Goal: Find contact information: Find contact information

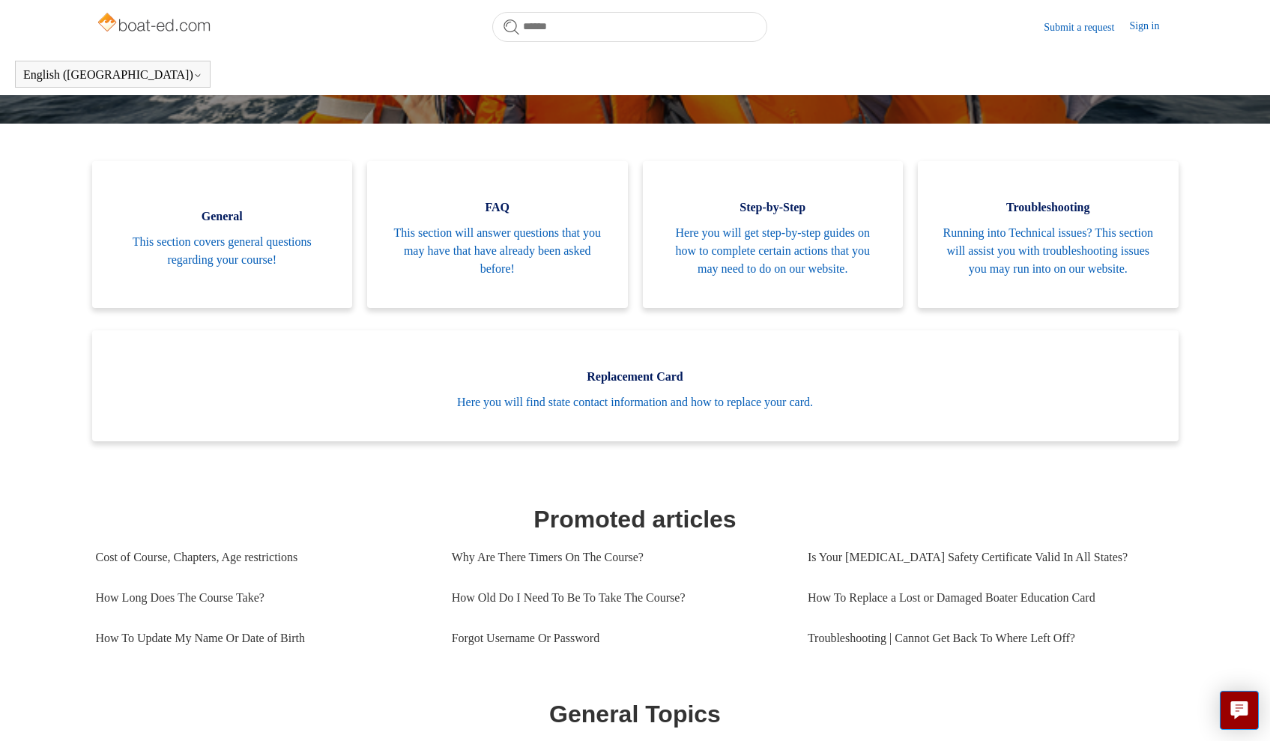
scroll to position [342, 0]
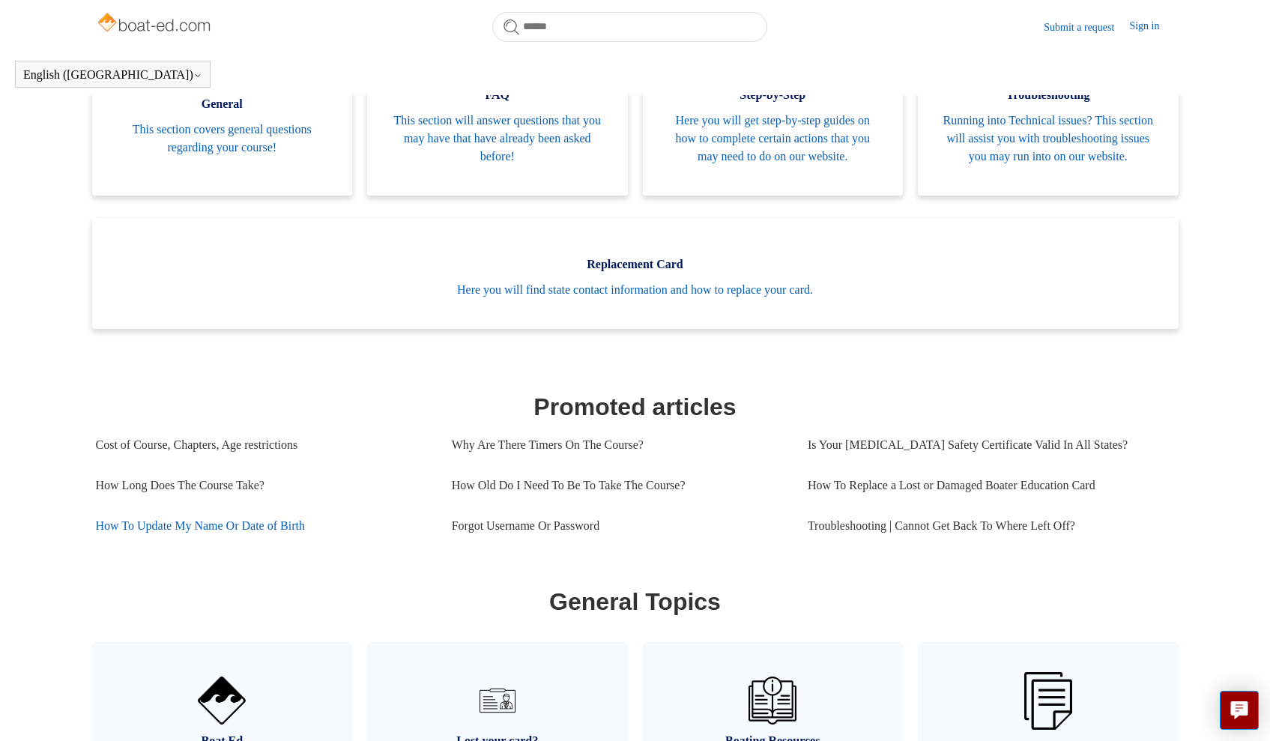
click at [274, 546] on link "How To Update My Name Or Date of Birth" at bounding box center [262, 526] width 333 height 40
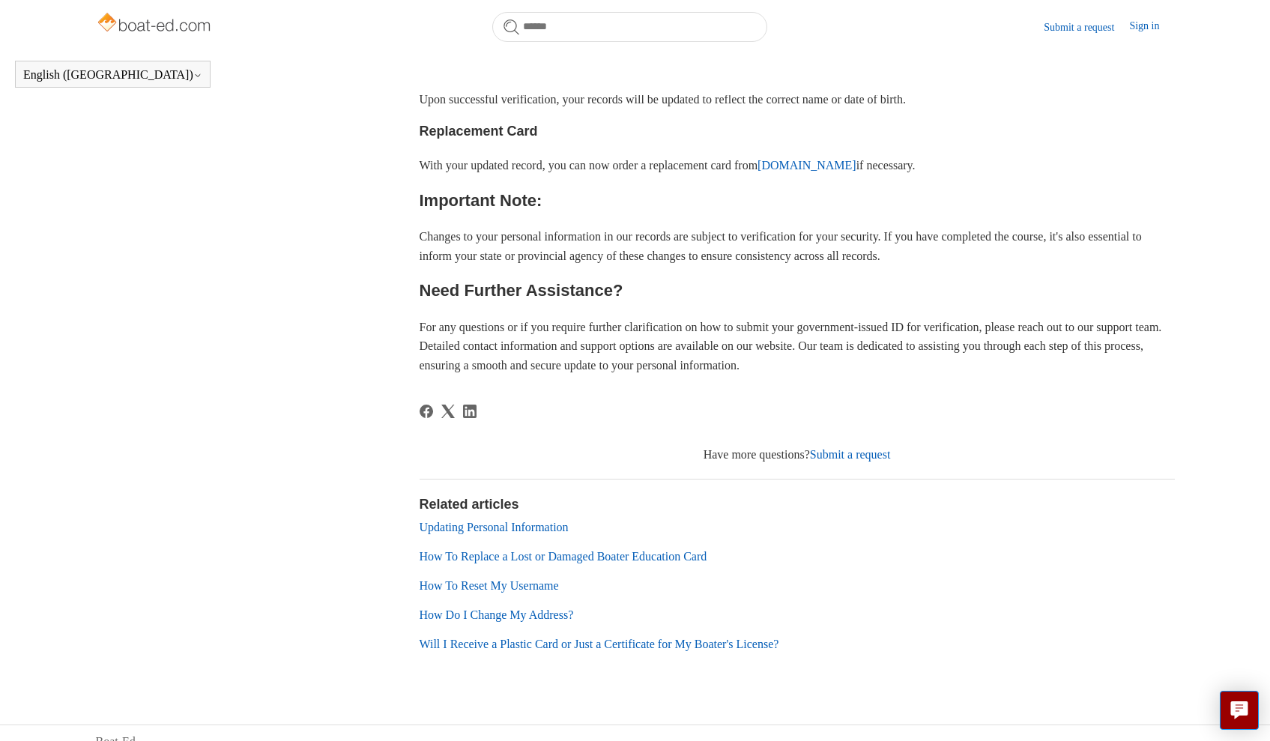
scroll to position [803, 0]
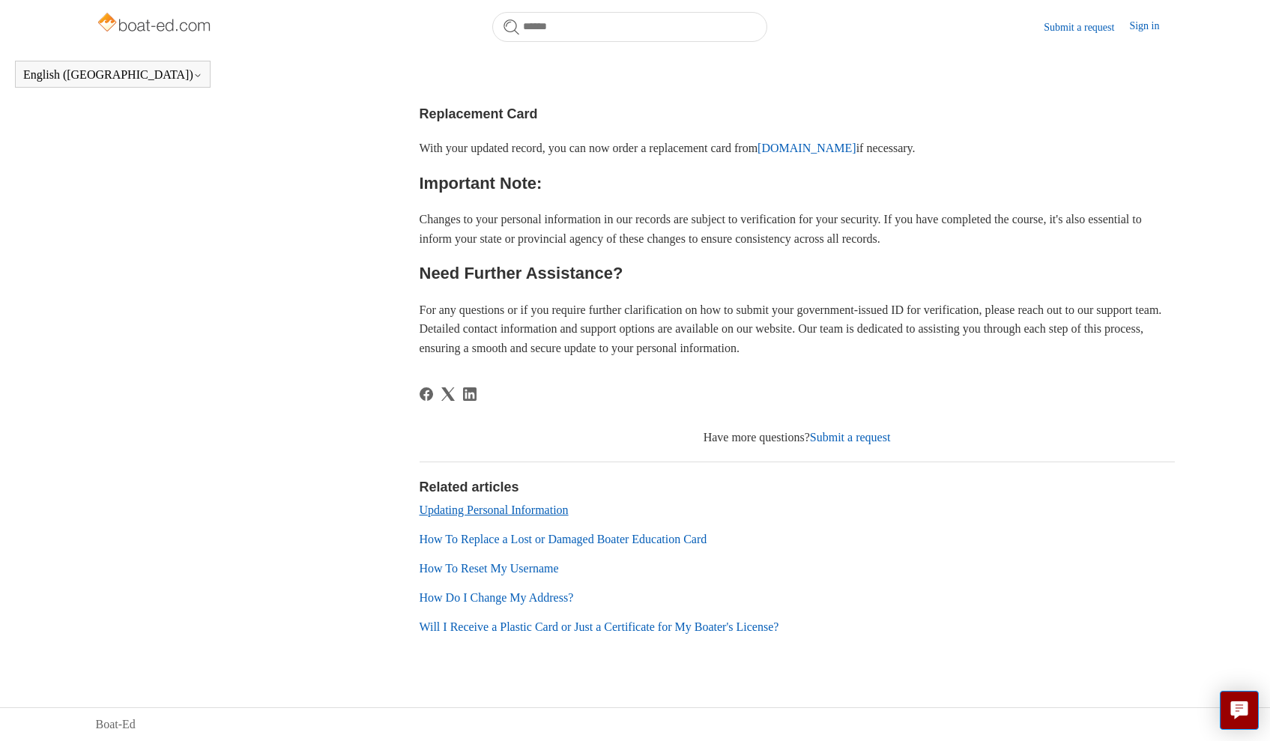
click at [539, 512] on link "Updating Personal Information" at bounding box center [494, 510] width 149 height 13
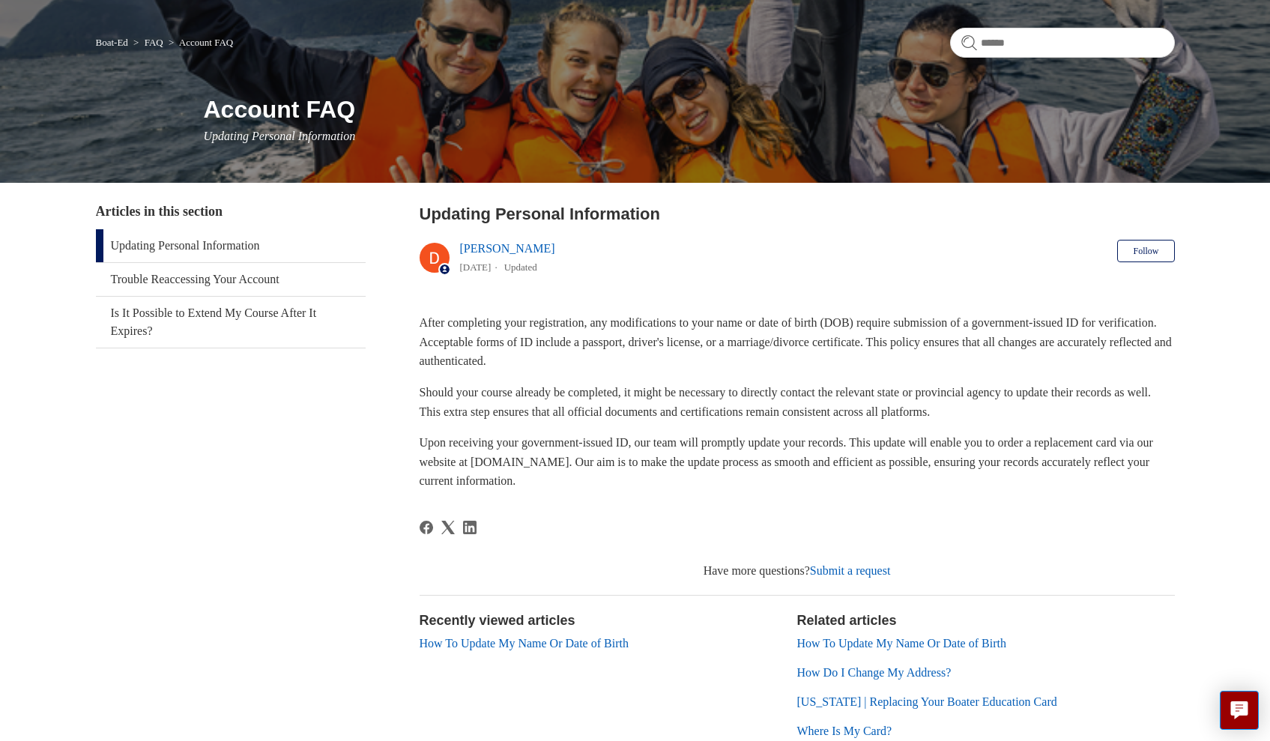
scroll to position [235, 0]
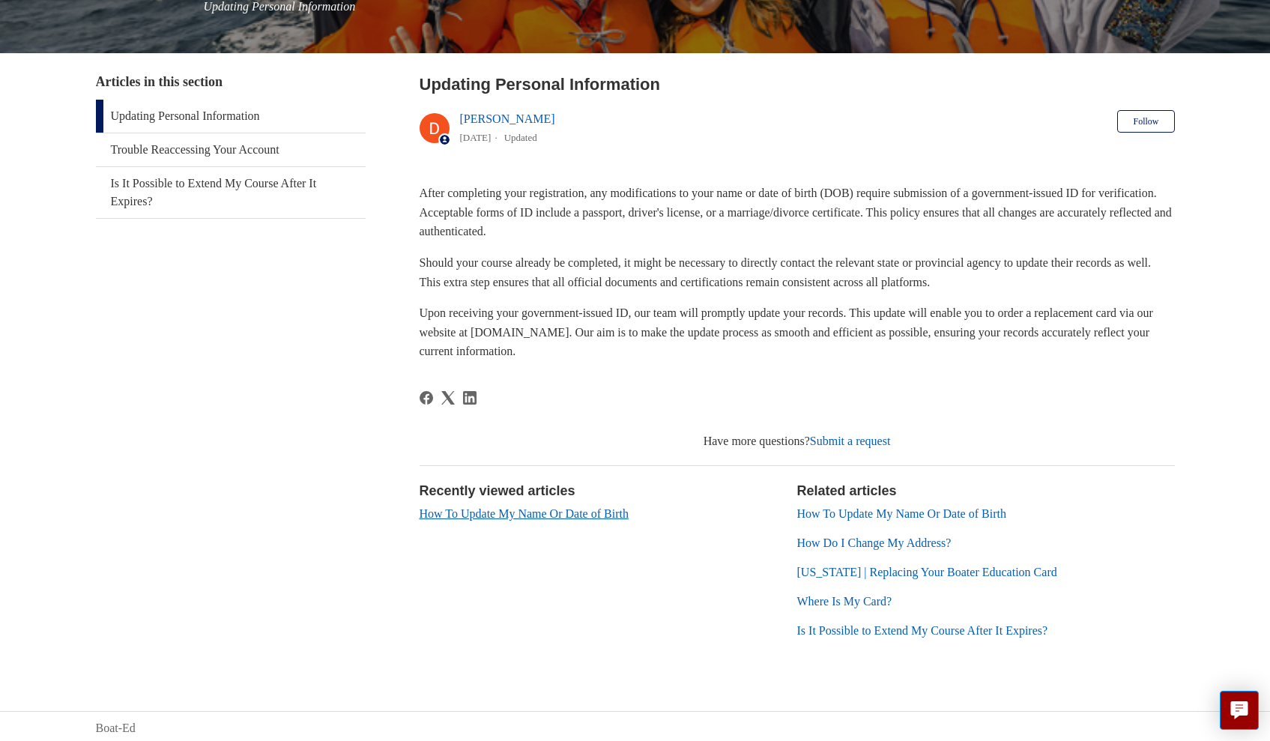
click at [567, 513] on link "How To Update My Name Or Date of Birth" at bounding box center [524, 513] width 209 height 13
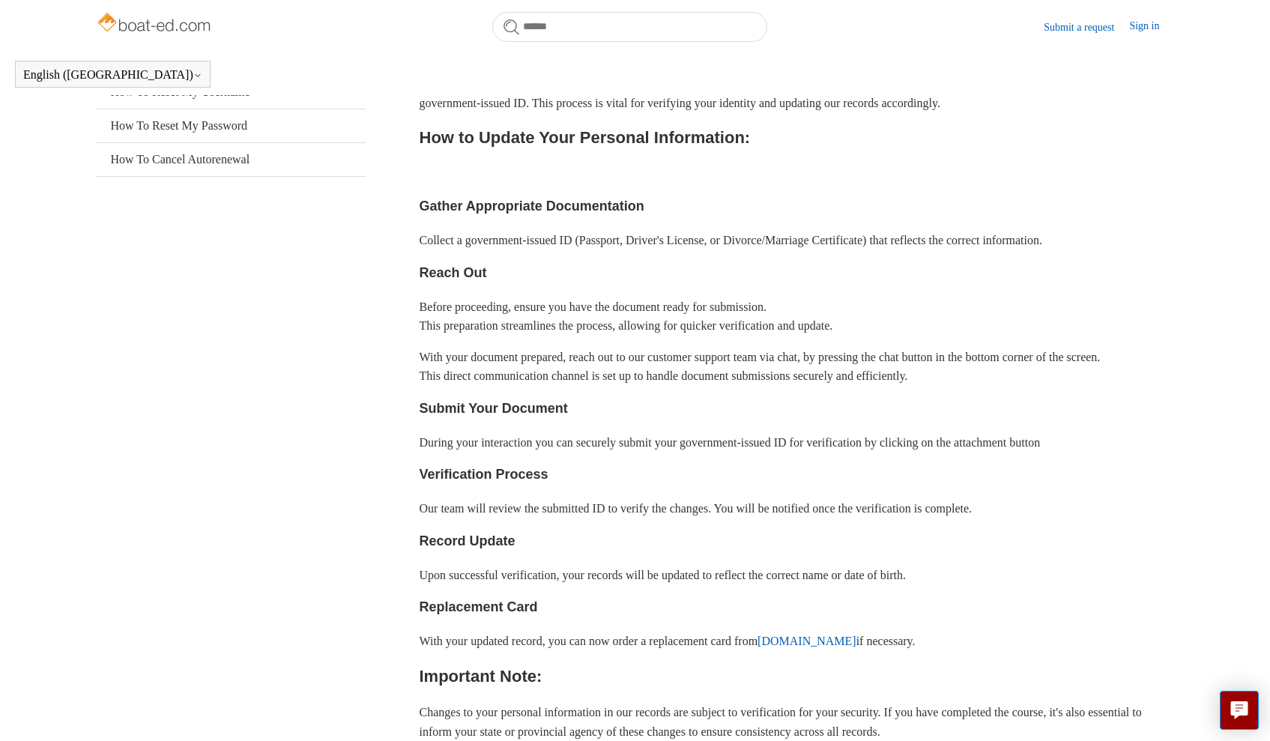
scroll to position [305, 0]
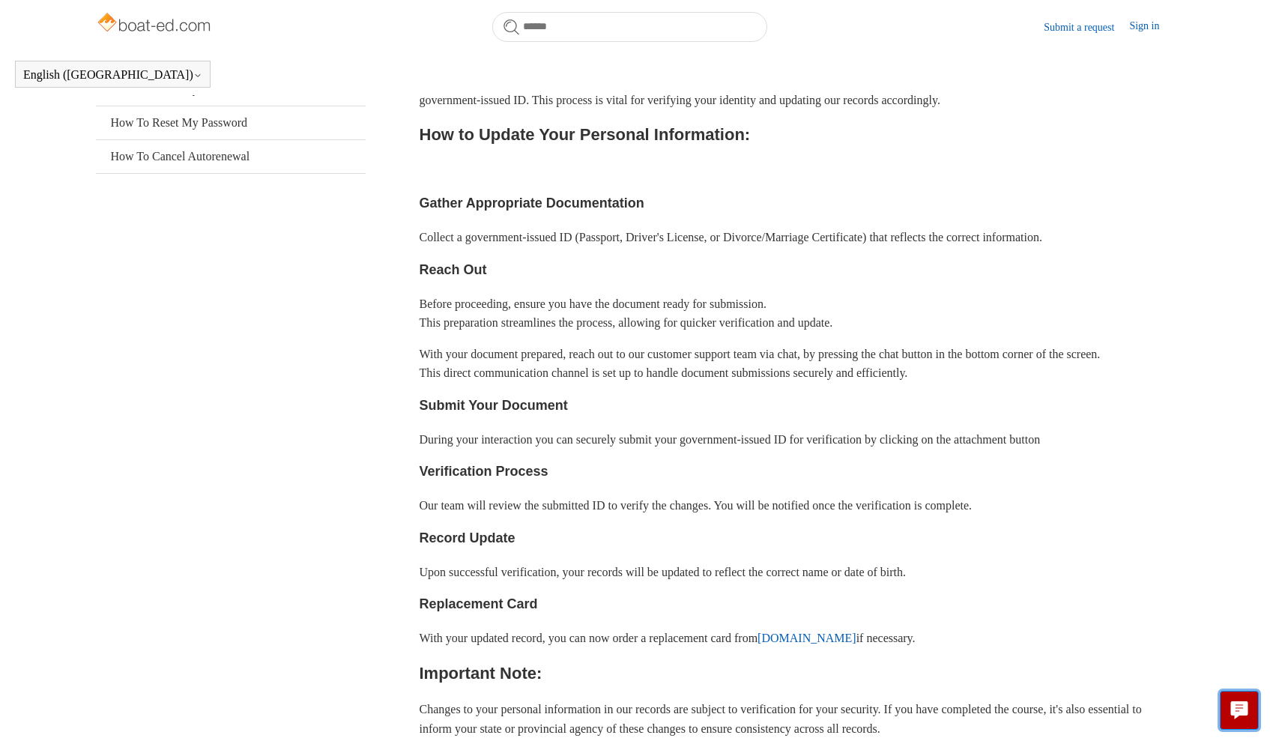
click at [1244, 709] on icon "Live chat" at bounding box center [1239, 708] width 17 height 14
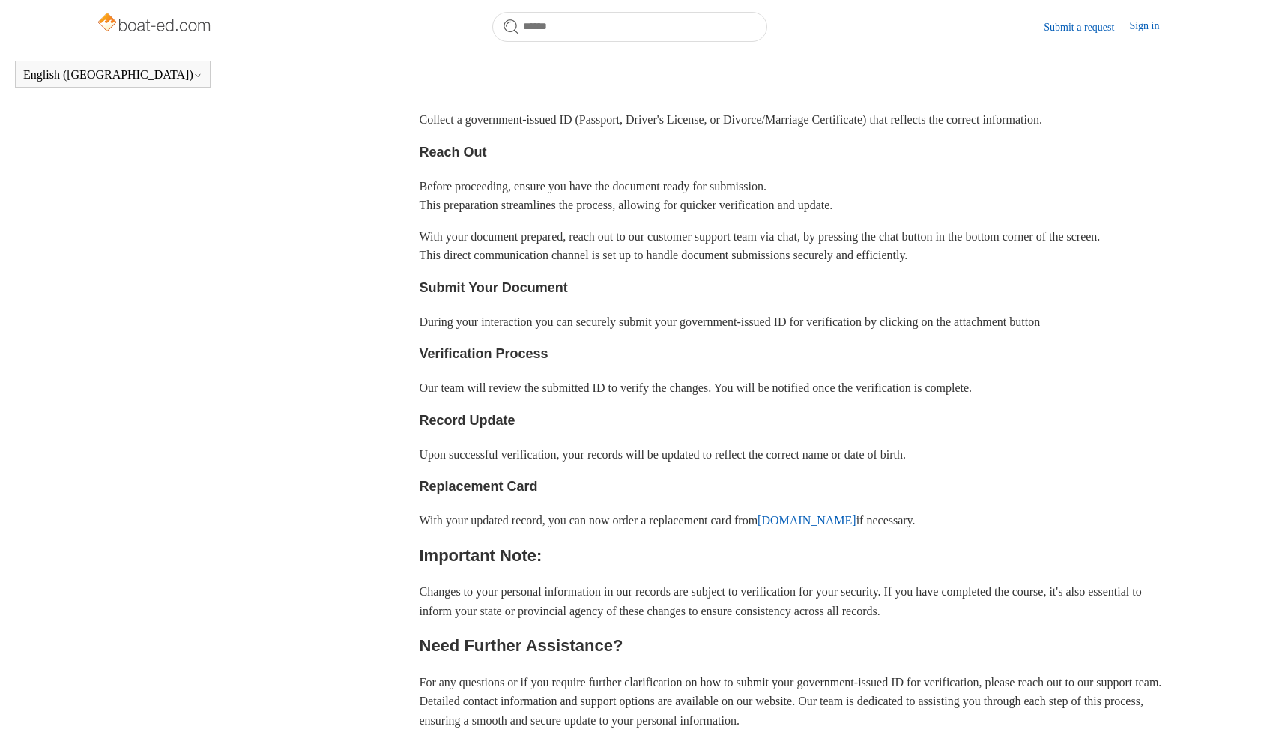
scroll to position [525, 0]
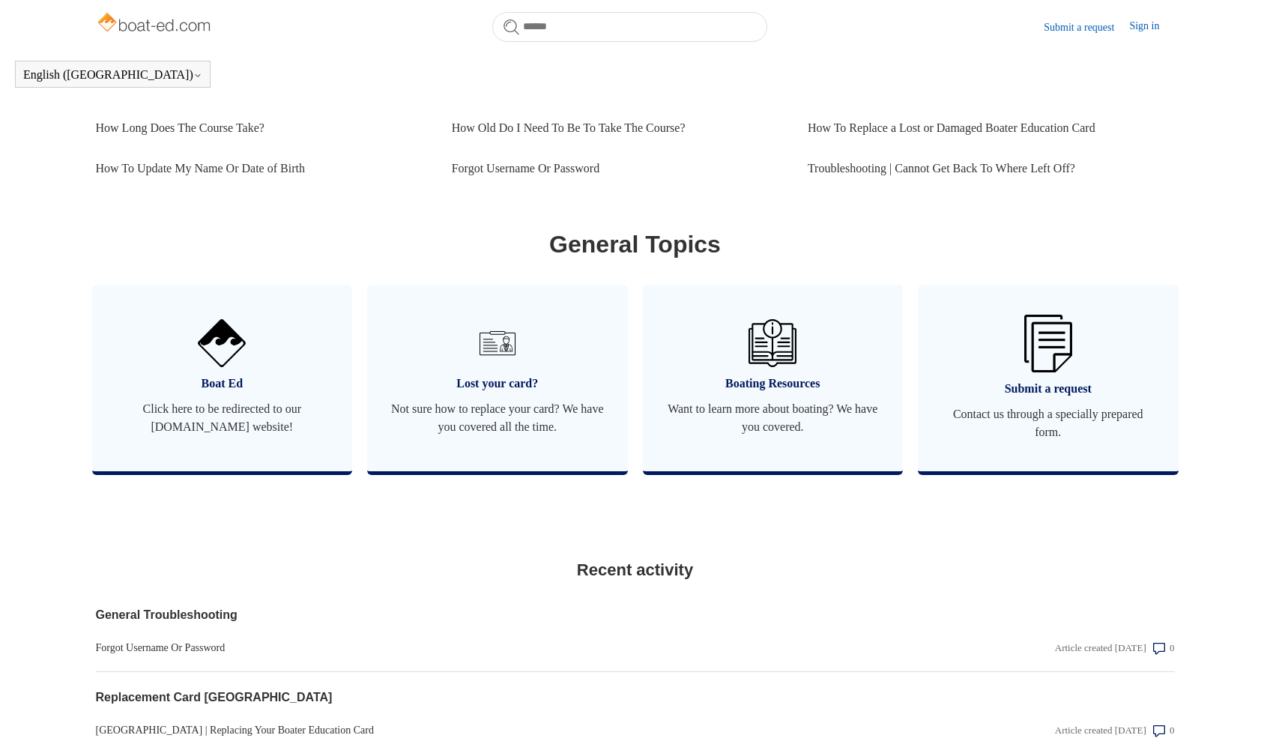
scroll to position [702, 0]
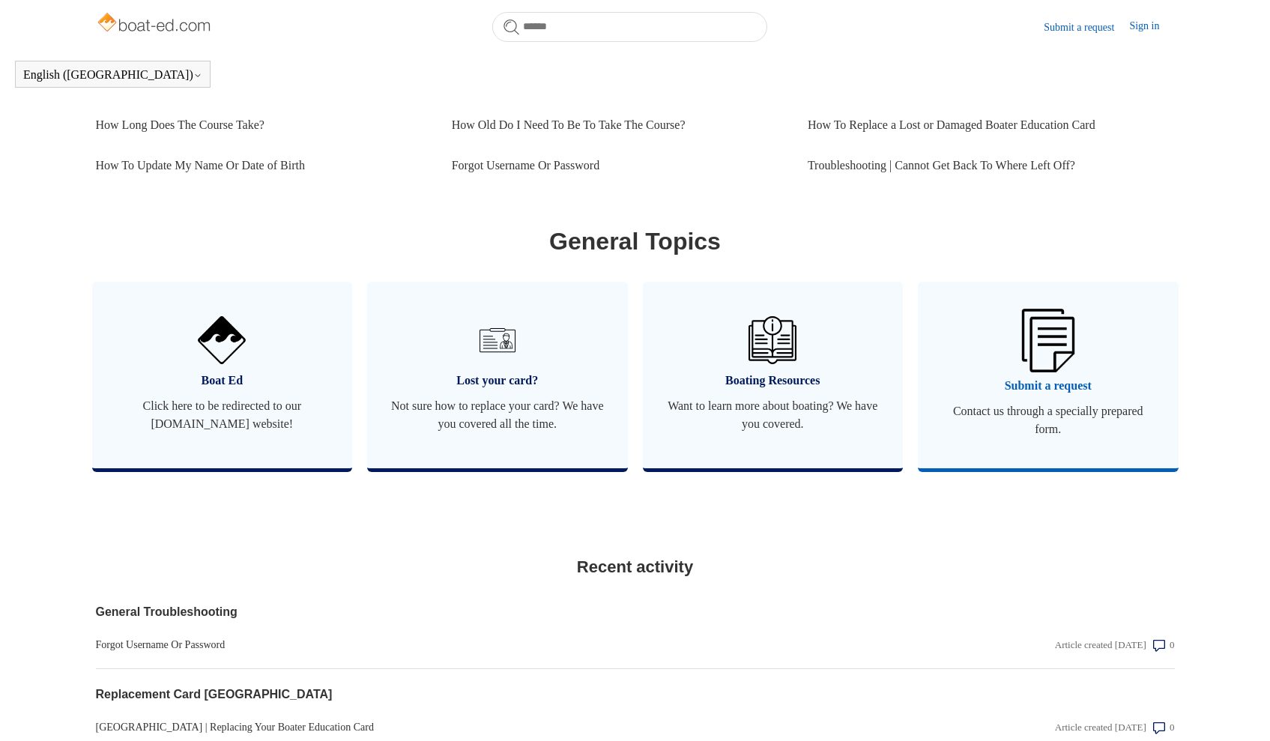
click at [1049, 419] on link "Submit a request Contact us through a specially prepared form." at bounding box center [1048, 375] width 261 height 187
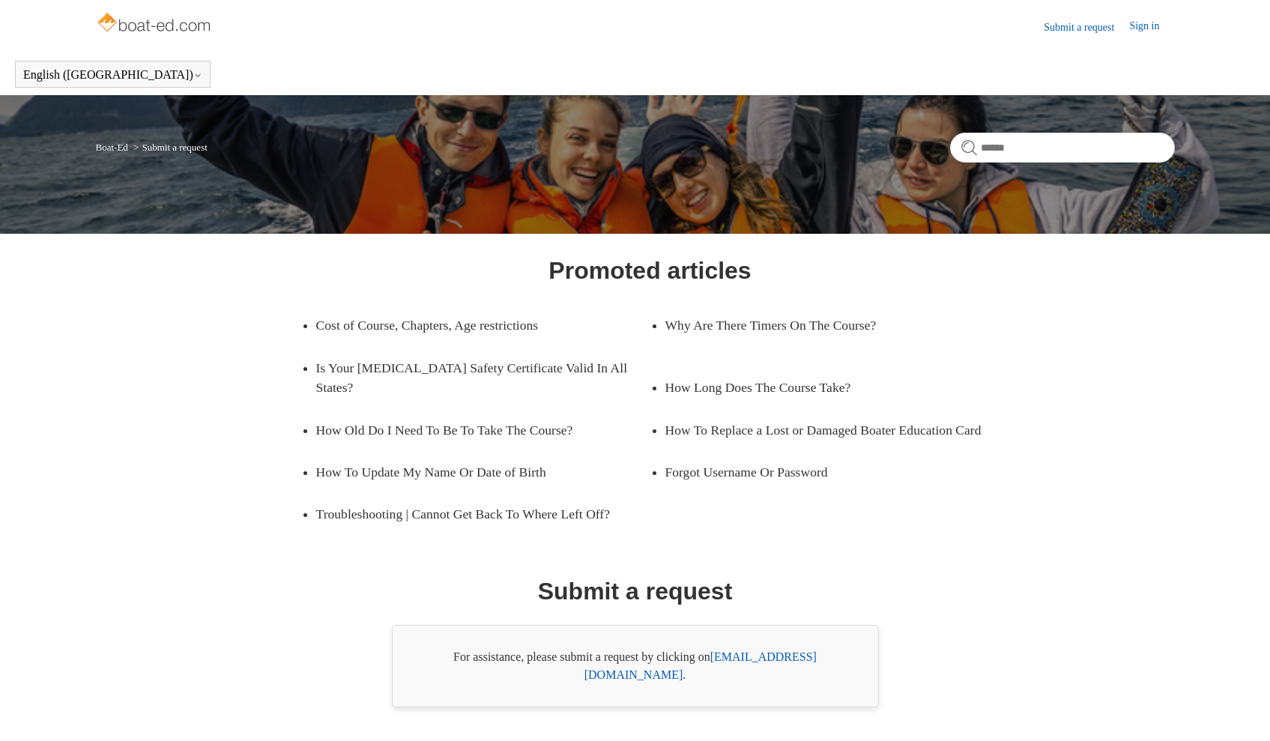
scroll to position [27, 0]
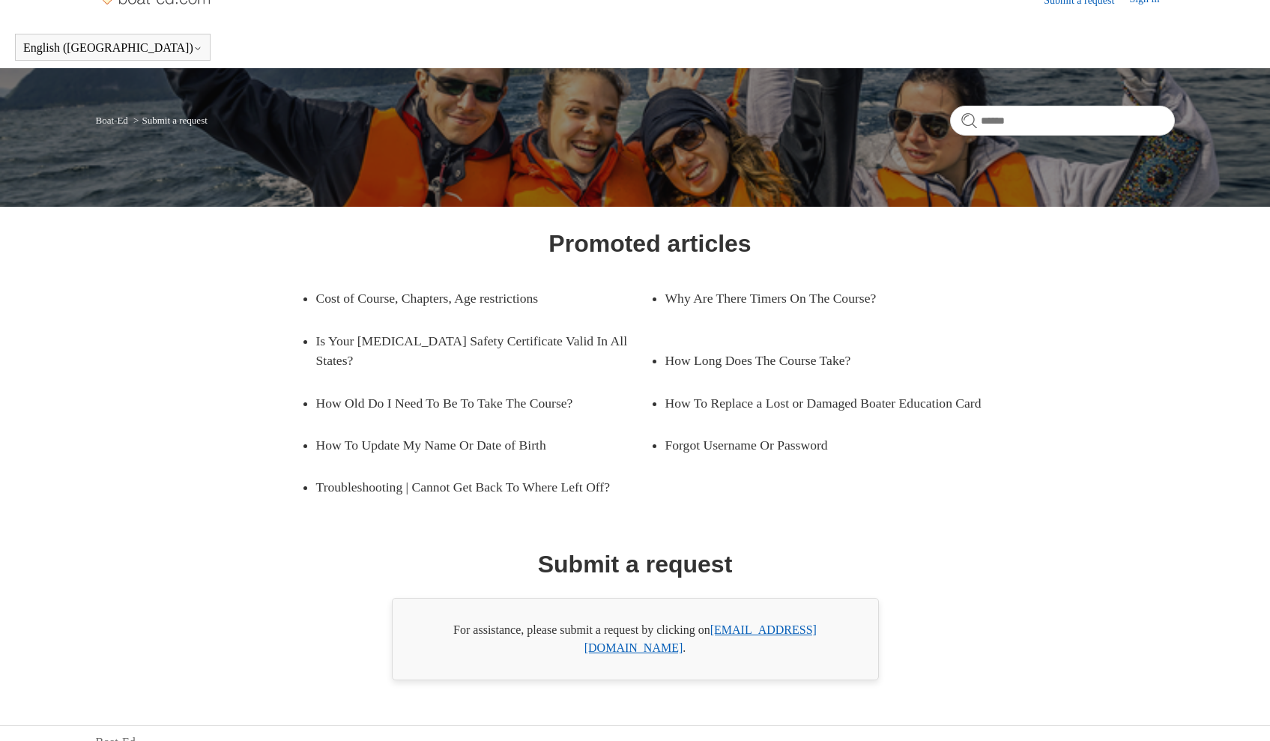
click at [755, 629] on link "[EMAIL_ADDRESS][DOMAIN_NAME]" at bounding box center [700, 638] width 232 height 31
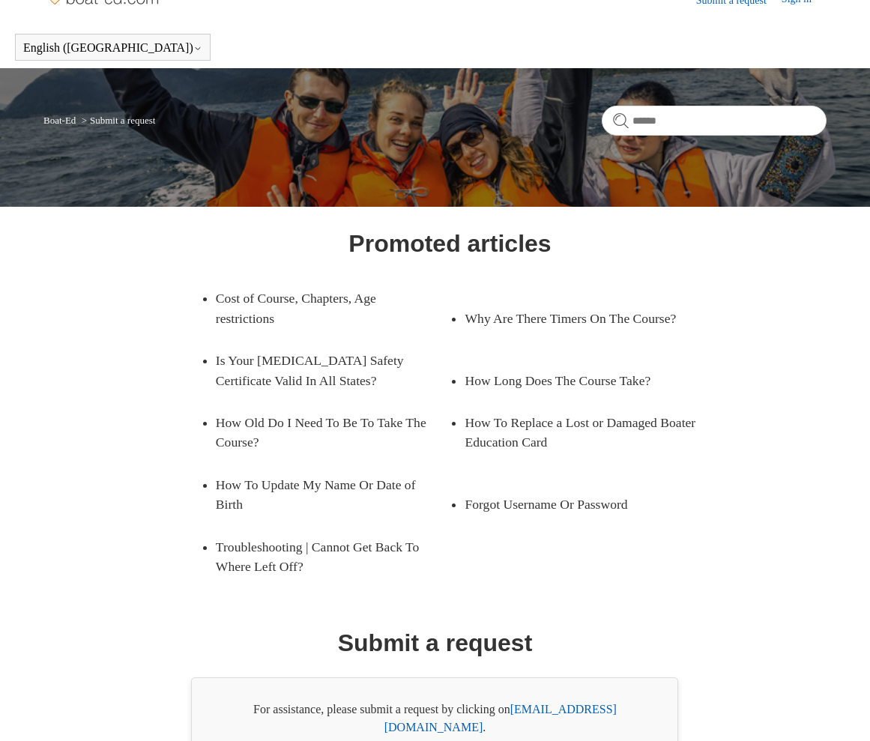
click at [549, 568] on ul "Cost of Course, Chapters, Age restrictions Why Are There Timers On The Course? …" at bounding box center [450, 432] width 528 height 310
drag, startPoint x: 635, startPoint y: 708, endPoint x: 521, endPoint y: 711, distance: 113.9
click at [519, 713] on div "For assistance, please submit a request by clicking on [EMAIL_ADDRESS][DOMAIN_N…" at bounding box center [434, 718] width 487 height 82
